Goal: Check status: Check status

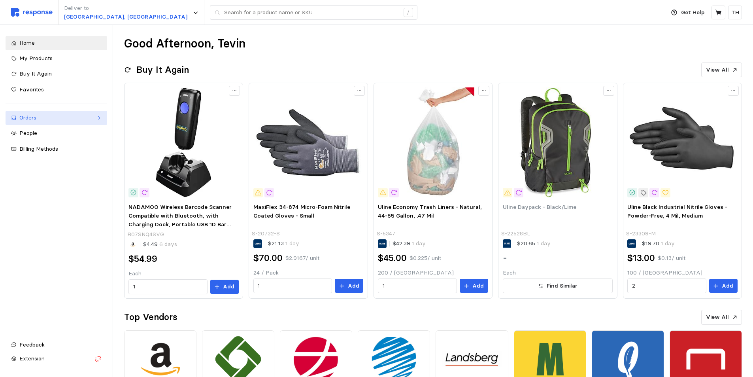
click at [51, 116] on div "Orders" at bounding box center [56, 117] width 74 height 9
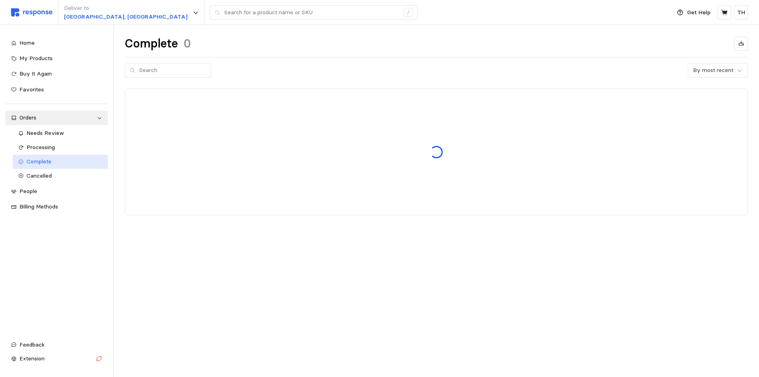
click at [45, 163] on span "Complete" at bounding box center [38, 161] width 25 height 7
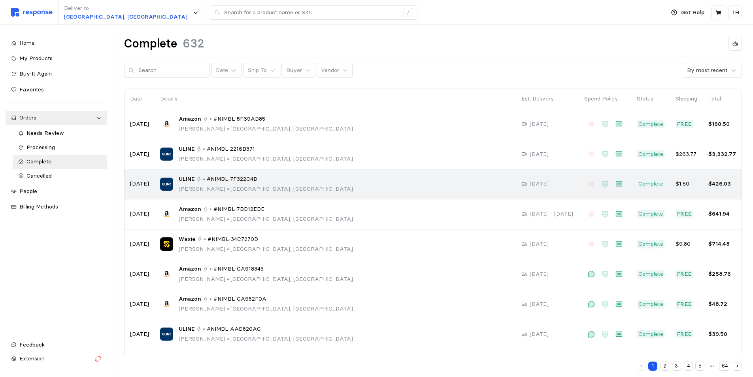
click at [345, 182] on div "ULINE • #NIMBL-7F322C4D [PERSON_NAME] • [GEOGRAPHIC_DATA], [GEOGRAPHIC_DATA]" at bounding box center [335, 184] width 350 height 19
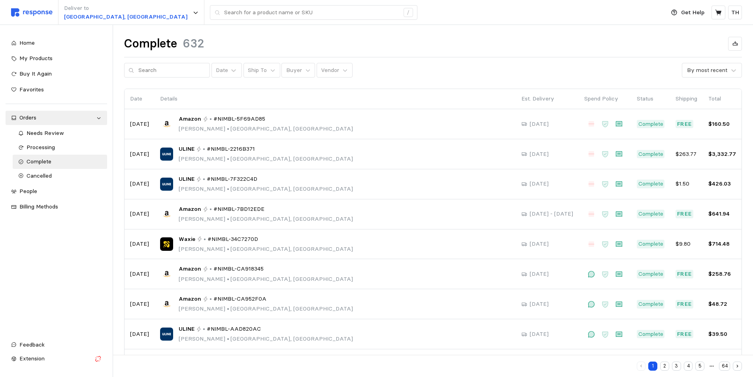
click at [29, 13] on img at bounding box center [32, 12] width 42 height 8
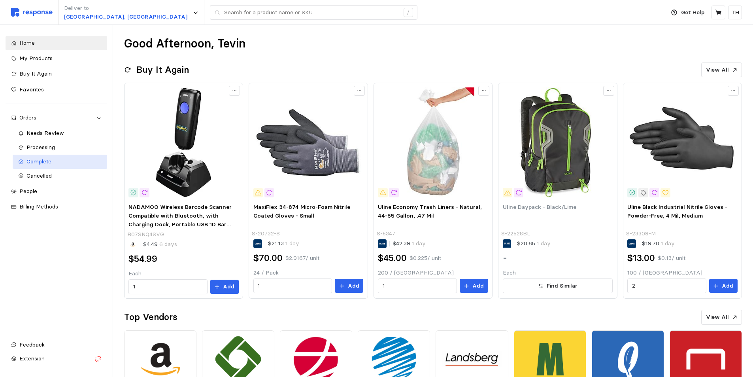
click at [49, 165] on div "Complete" at bounding box center [63, 161] width 75 height 9
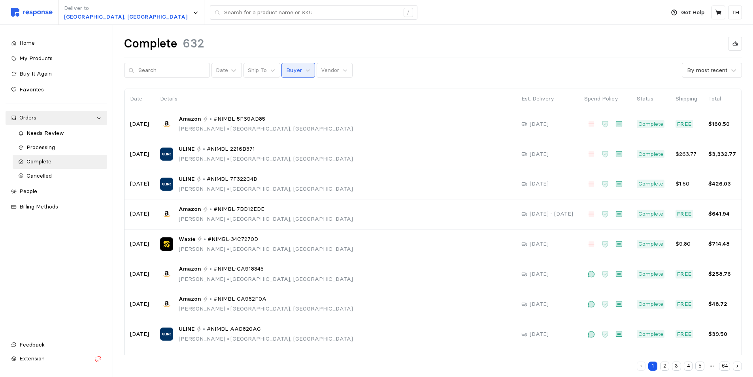
click at [294, 70] on button "Buyer" at bounding box center [298, 70] width 34 height 15
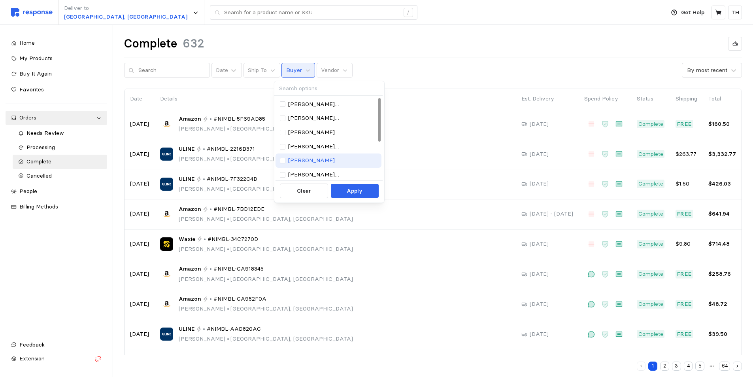
scroll to position [72, 0]
click at [302, 163] on p "[EMAIL_ADDRESS][PERSON_NAME][DOMAIN_NAME]" at bounding box center [332, 159] width 89 height 9
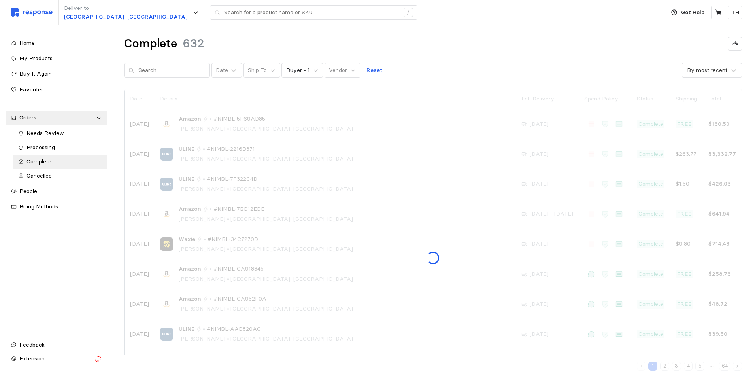
click at [412, 28] on div "Complete 632 Date Ship To Buyer • 1 Vendor Reset By most recent Date Details Es…" at bounding box center [433, 233] width 640 height 417
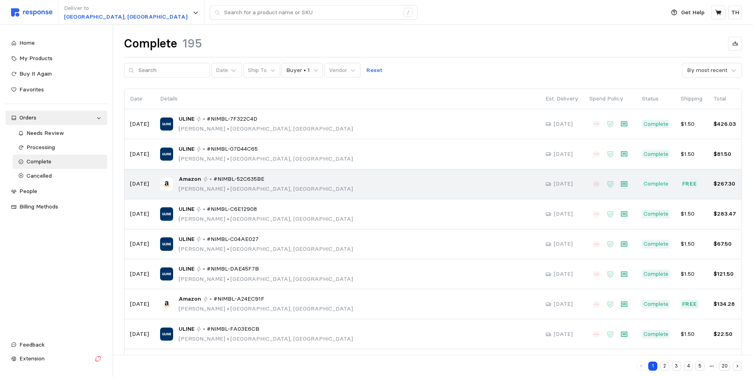
click at [289, 183] on div "Amazon • #NIMBL-52C635BE [PERSON_NAME] • [GEOGRAPHIC_DATA], [GEOGRAPHIC_DATA]" at bounding box center [347, 184] width 374 height 19
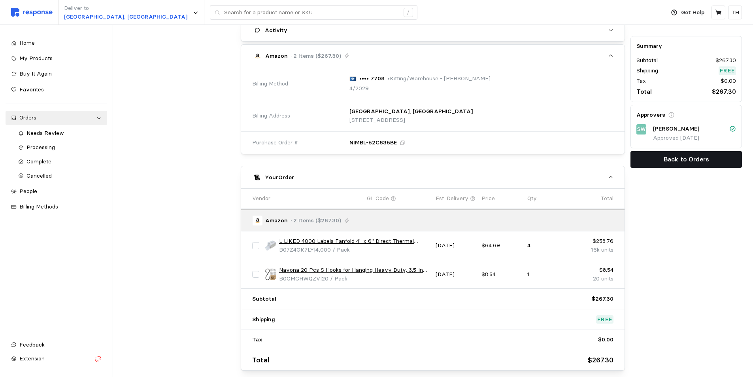
scroll to position [236, 0]
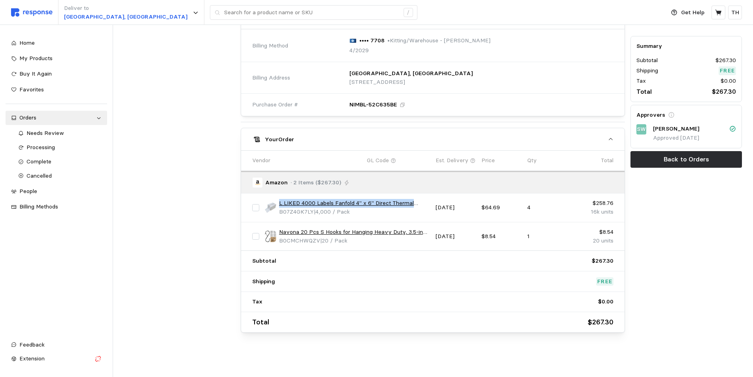
drag, startPoint x: 279, startPoint y: 201, endPoint x: 423, endPoint y: 201, distance: 143.9
click at [423, 201] on link "L LIKED 4000 Labels Fanfold 4" x 6" Direct Thermal Labels, with Perforated line…" at bounding box center [354, 203] width 151 height 9
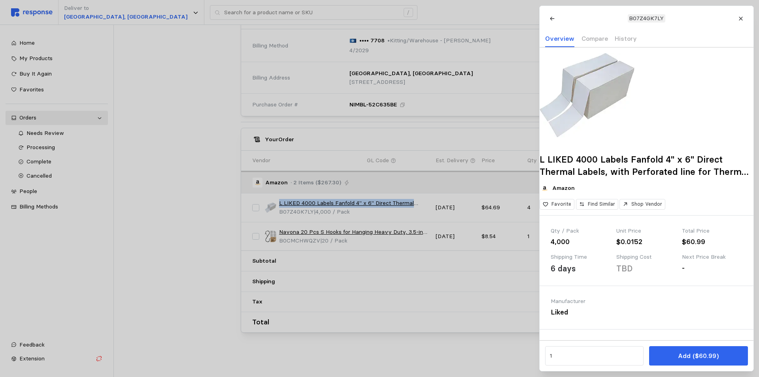
copy link "L LIKED 4000 Labels Fanfold 4" x 6" Direct Thermal"
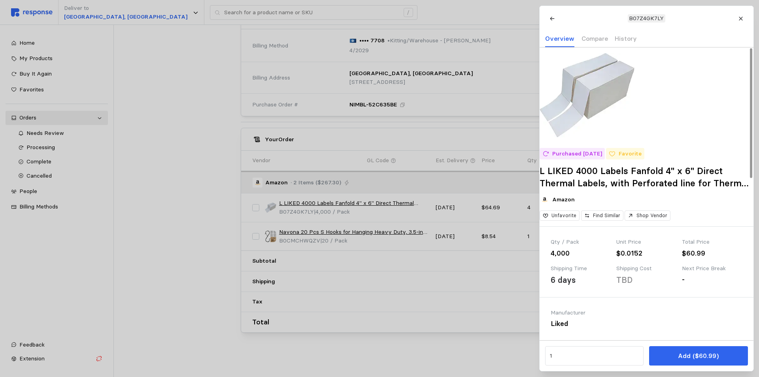
drag, startPoint x: 219, startPoint y: 253, endPoint x: 235, endPoint y: 251, distance: 16.0
click at [219, 253] on div at bounding box center [379, 188] width 759 height 377
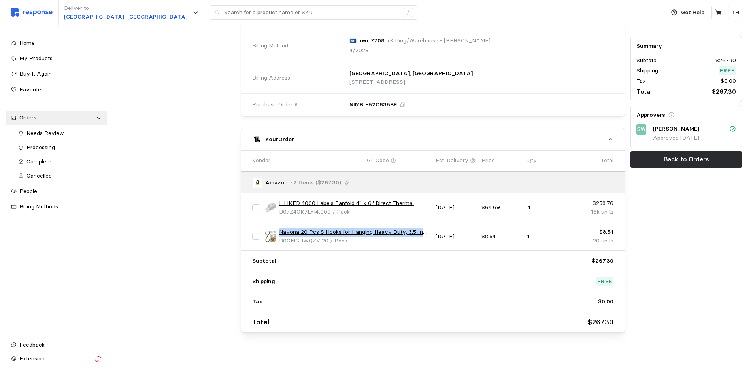
drag, startPoint x: 289, startPoint y: 232, endPoint x: 427, endPoint y: 233, distance: 137.6
click at [427, 233] on link "Navona 20 Pcs S Hooks for Hanging Heavy Duty, 3.5-inch Heavy Duty Metal S Hook …" at bounding box center [354, 232] width 151 height 9
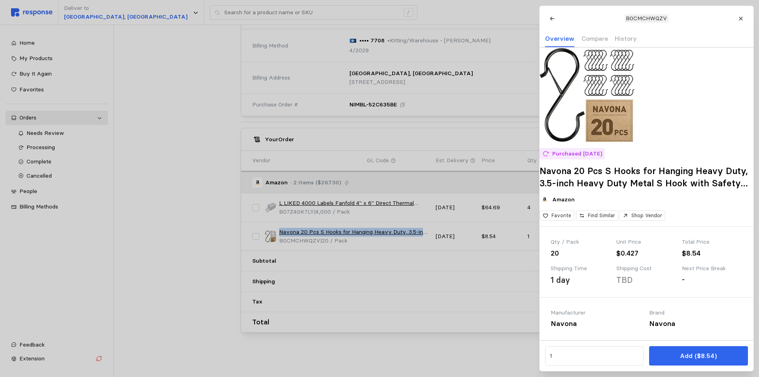
copy link "Navona 20 Pcs S Hooks for Hanging Heavy Duty, 3.5-inch"
click at [496, 310] on div at bounding box center [379, 188] width 759 height 377
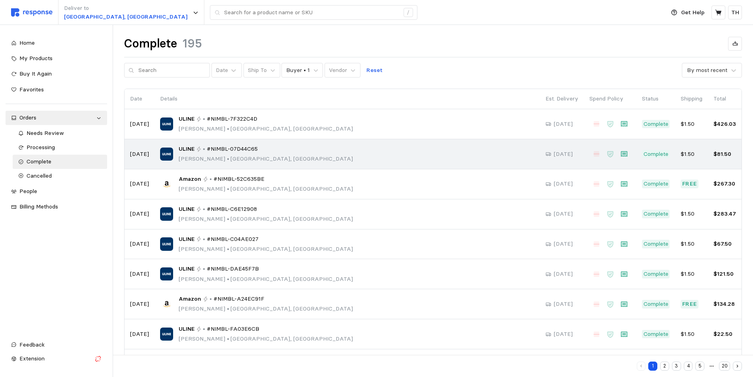
click at [287, 160] on div "ULINE • #NIMBL-07D44C65 [PERSON_NAME] • [GEOGRAPHIC_DATA], [GEOGRAPHIC_DATA]" at bounding box center [347, 154] width 374 height 19
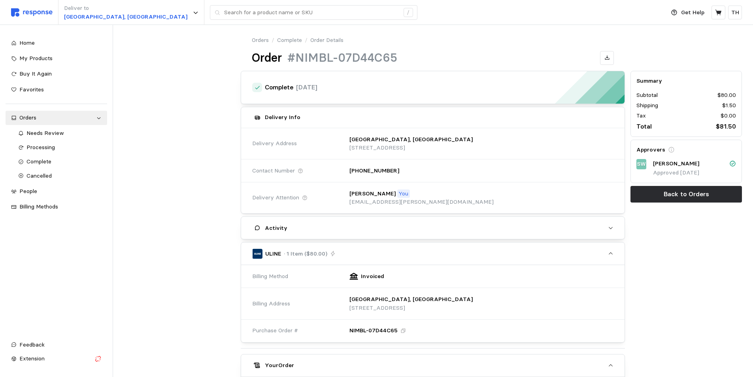
scroll to position [197, 0]
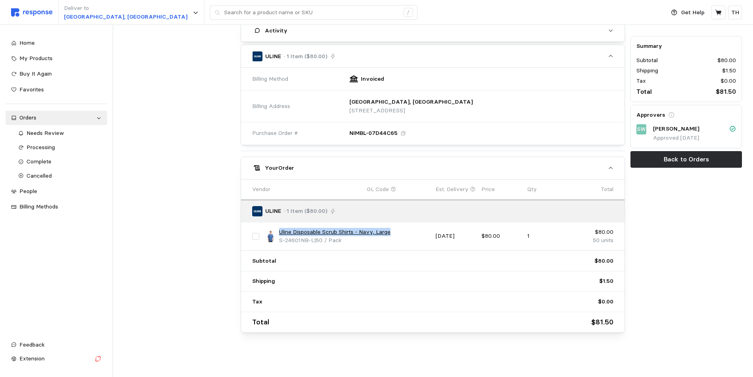
drag, startPoint x: 278, startPoint y: 228, endPoint x: 395, endPoint y: 230, distance: 117.4
click at [395, 230] on div "Uline Disposable Scrub Shirts - Navy, Large S-24601NB-L | 50 / Pack" at bounding box center [347, 236] width 165 height 17
copy link "Uline Disposable Scrub Shirts - Navy, Large"
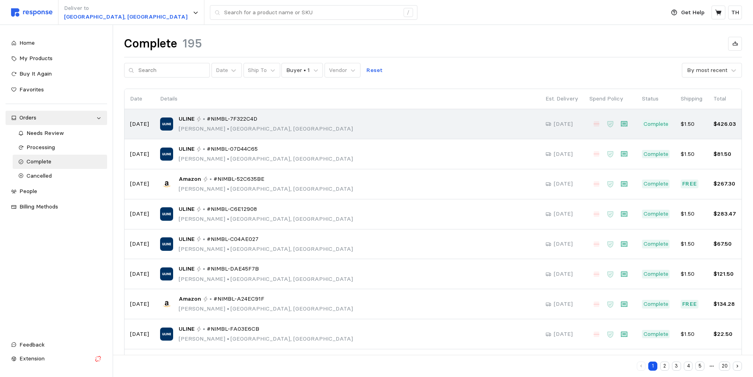
click at [370, 127] on div "ULINE • #NIMBL-7F322C4D [PERSON_NAME] • [GEOGRAPHIC_DATA], [GEOGRAPHIC_DATA]" at bounding box center [347, 124] width 374 height 19
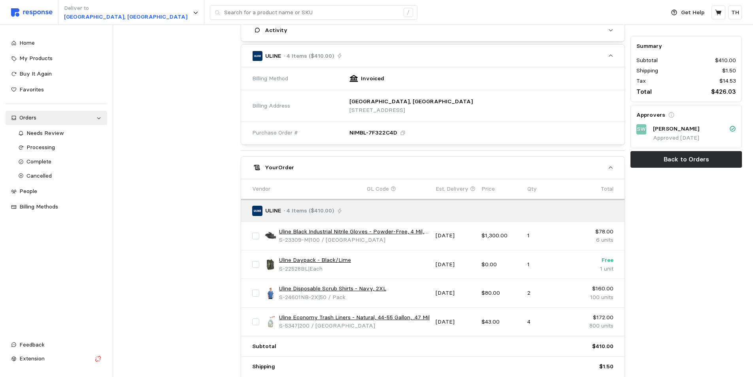
scroll to position [237, 0]
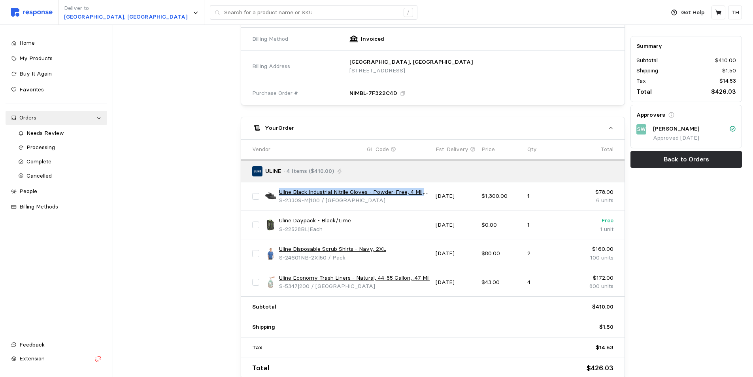
drag, startPoint x: 279, startPoint y: 192, endPoint x: 425, endPoint y: 193, distance: 145.9
click at [425, 193] on link "Uline Black Industrial Nitrile Gloves - Powder-Free, 4 Mil, Medium" at bounding box center [354, 192] width 151 height 9
copy link "Uline Black Industrial Nitrile Gloves - Powder-Free, 4 Mil,"
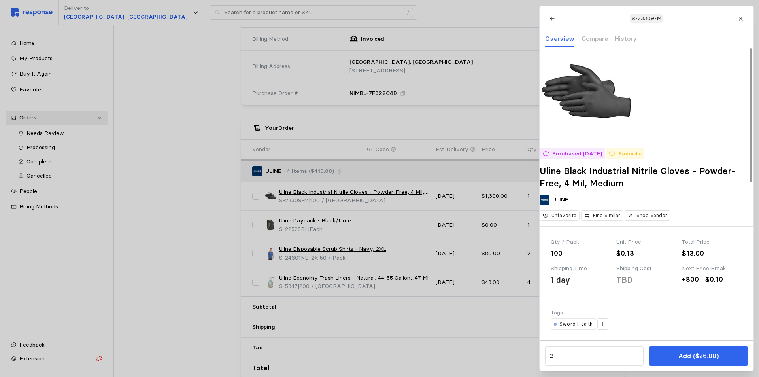
click at [382, 220] on div at bounding box center [379, 188] width 759 height 377
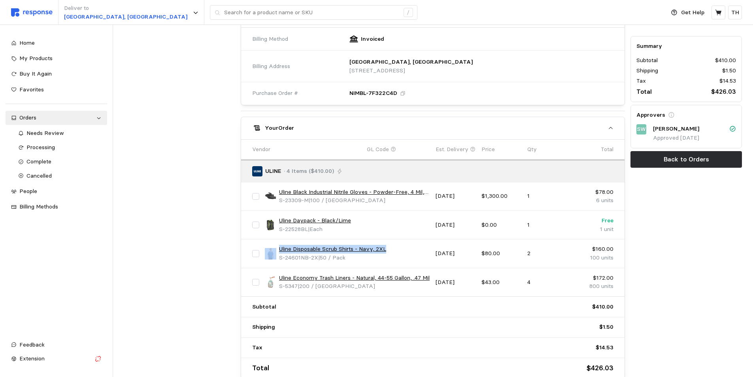
drag, startPoint x: 277, startPoint y: 249, endPoint x: 397, endPoint y: 249, distance: 120.2
click at [397, 249] on div "Uline Disposable Scrub Shirts - Navy, 2XL S-24601NB-2X | 50 / Pack" at bounding box center [347, 253] width 165 height 17
copy div "Uline Disposable Scrub Shirts - Navy, 2XL"
drag, startPoint x: 278, startPoint y: 278, endPoint x: 424, endPoint y: 276, distance: 146.3
click at [424, 276] on div "Uline Economy Trash Liners - Natural, 44-55 Gallon, .47 Mil S-5347 | 200 / [GEO…" at bounding box center [347, 282] width 165 height 17
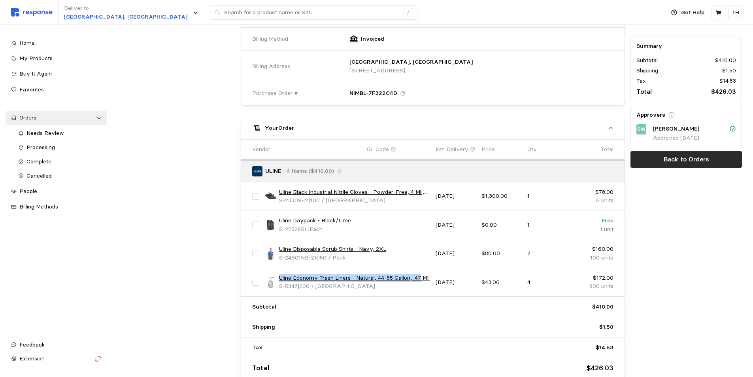
copy link "Uline Economy Trash Liners - Natural, 44-55 Gallon, .47"
